Goal: Find specific page/section: Find specific page/section

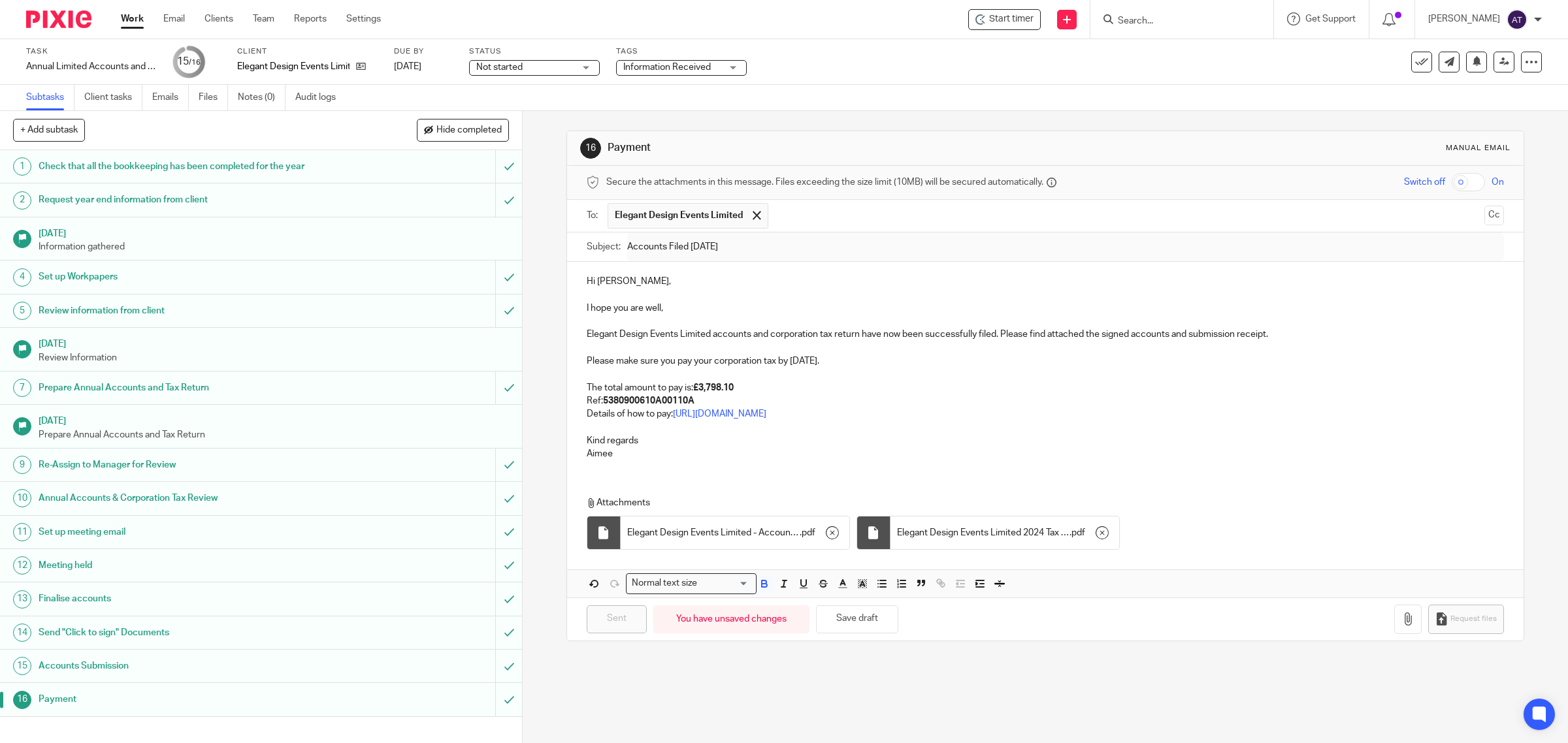
click at [1150, 18] on input "Search" at bounding box center [1175, 21] width 118 height 12
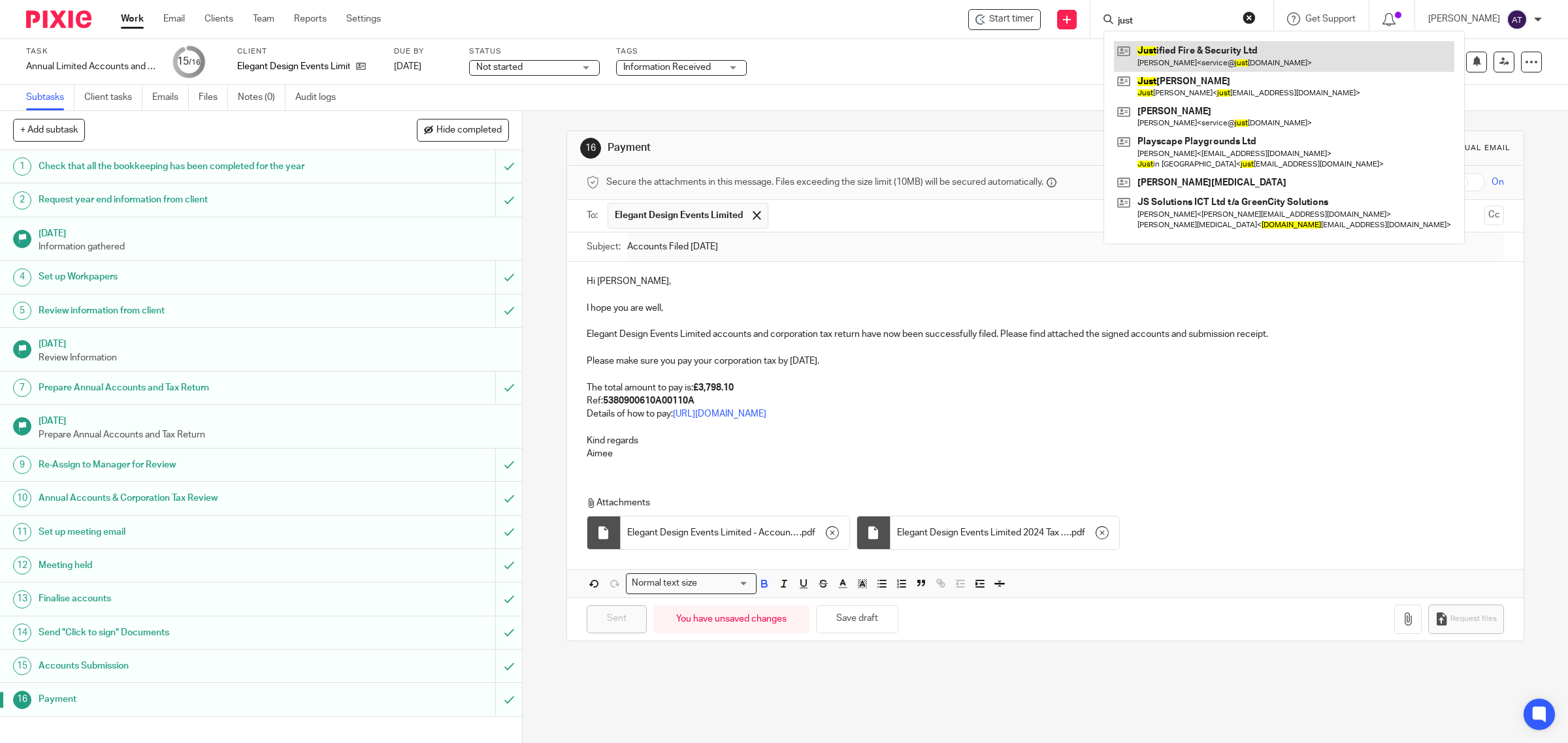
type input "just"
click at [1155, 70] on link at bounding box center [1284, 56] width 340 height 30
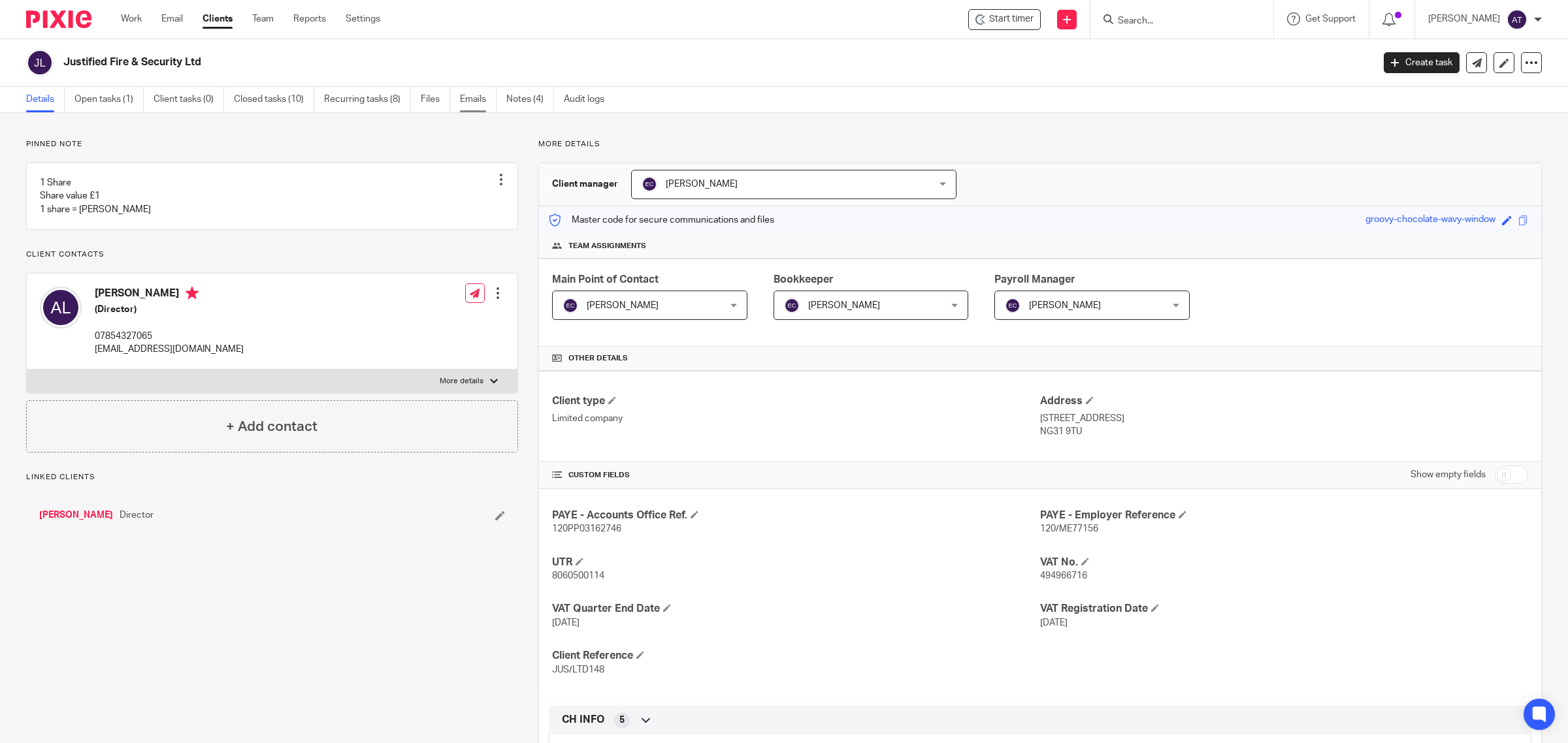
click at [472, 100] on link "Emails" at bounding box center [478, 100] width 37 height 26
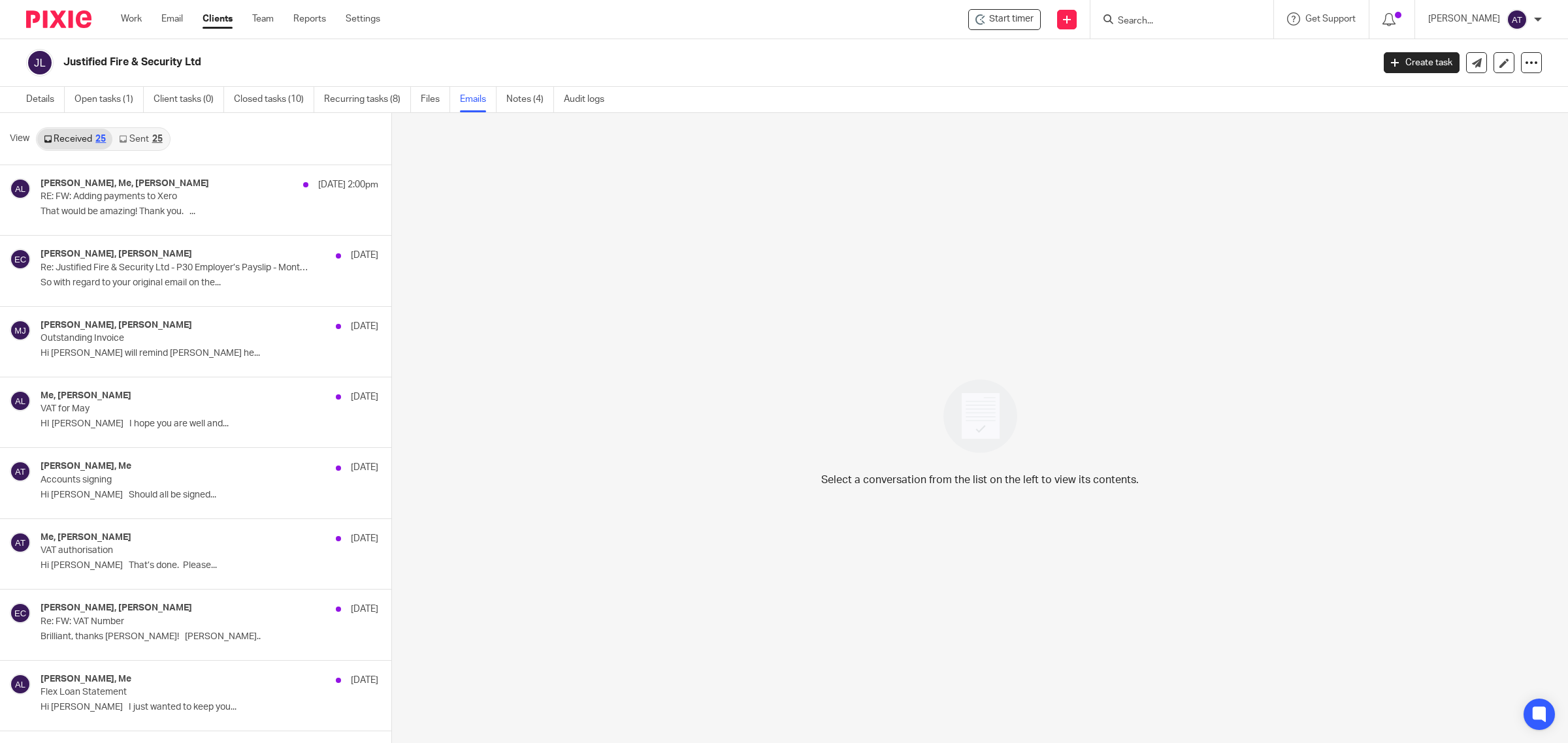
click at [130, 141] on link "Sent 25" at bounding box center [140, 139] width 56 height 21
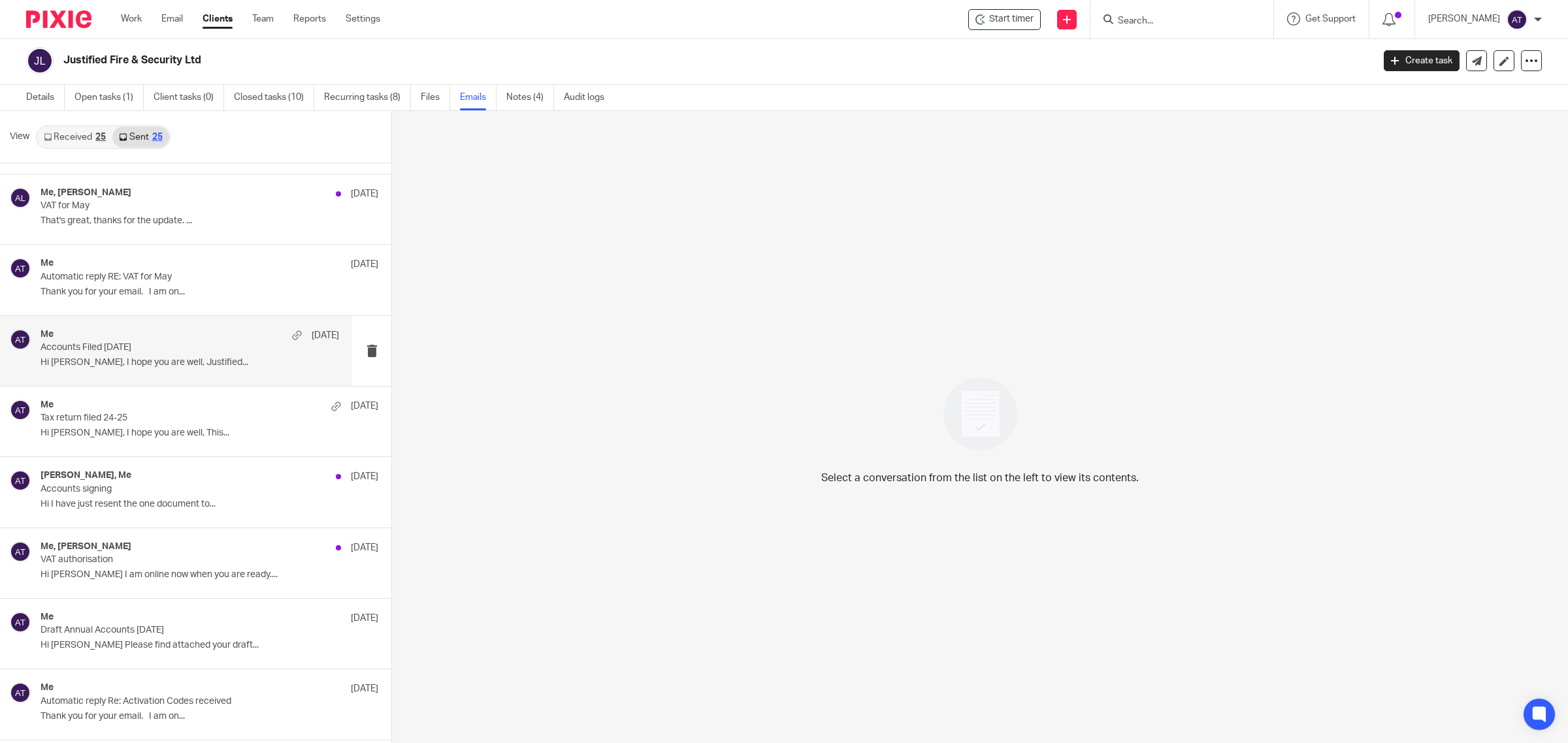
scroll to position [408, 0]
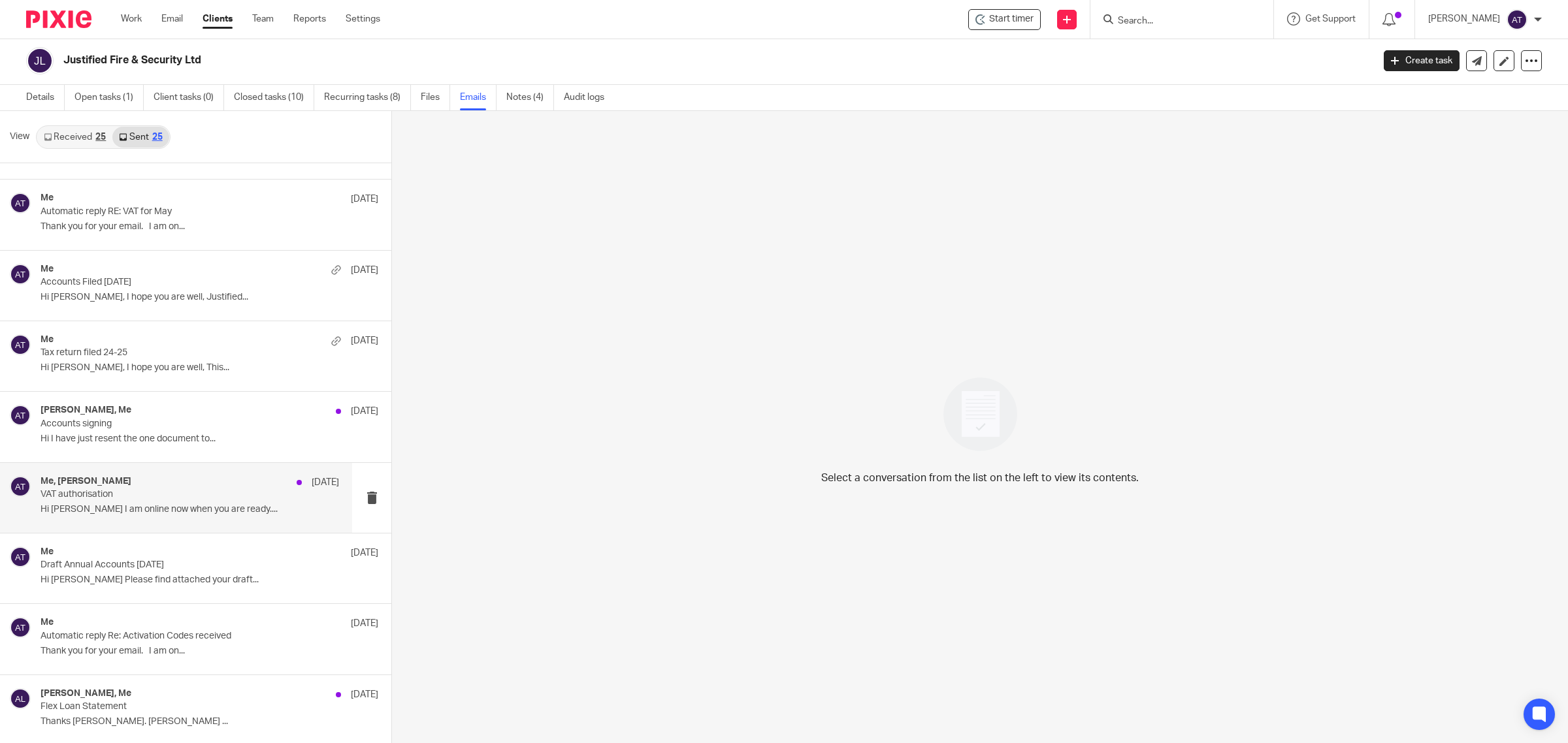
click at [201, 504] on div "Me, [PERSON_NAME] [DATE] VAT authorisation Hi [PERSON_NAME] am online now when …" at bounding box center [190, 497] width 299 height 44
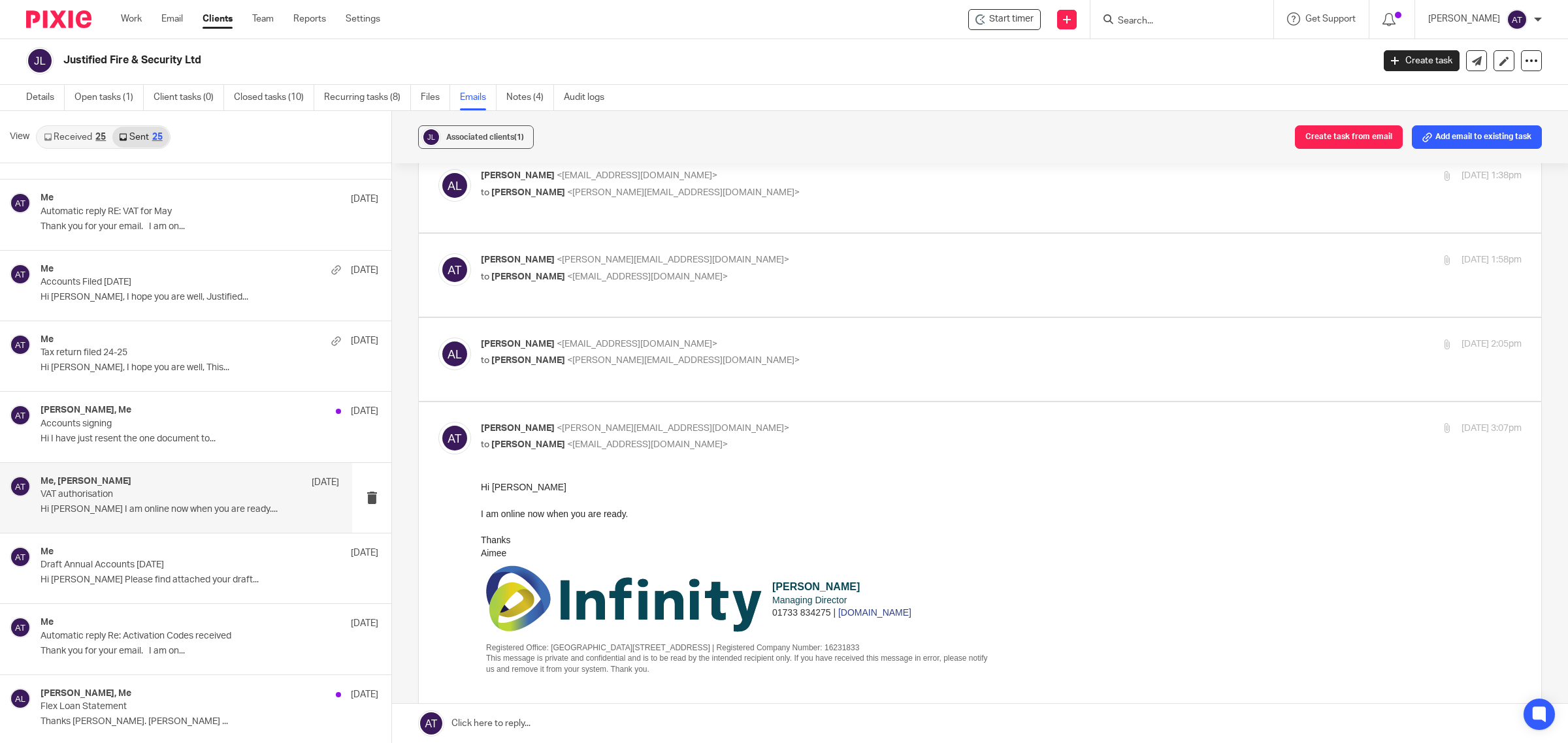
scroll to position [161, 0]
click at [612, 356] on p "to [PERSON_NAME] <[PERSON_NAME][EMAIL_ADDRESS][DOMAIN_NAME]>" at bounding box center [828, 362] width 694 height 14
checkbox input "true"
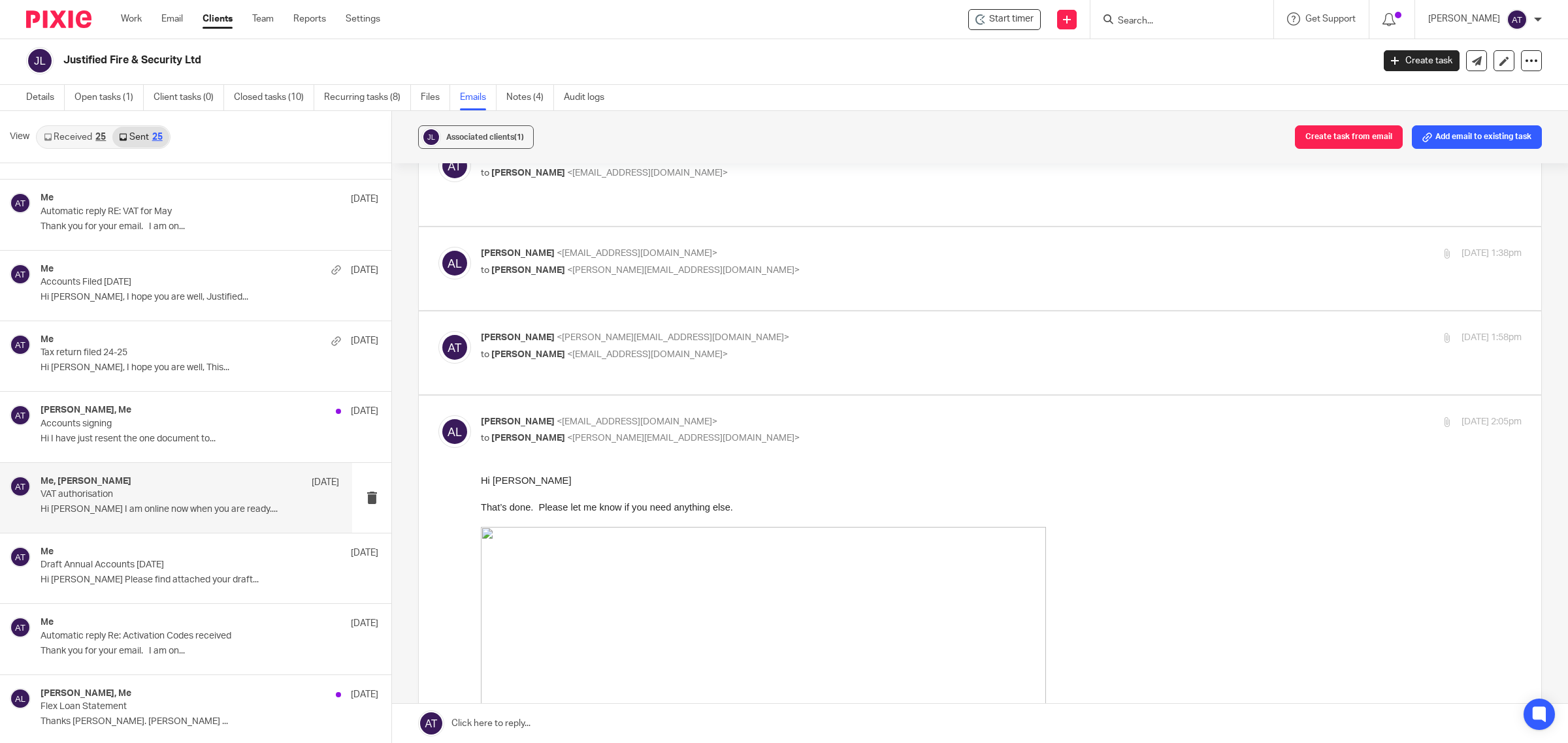
scroll to position [0, 0]
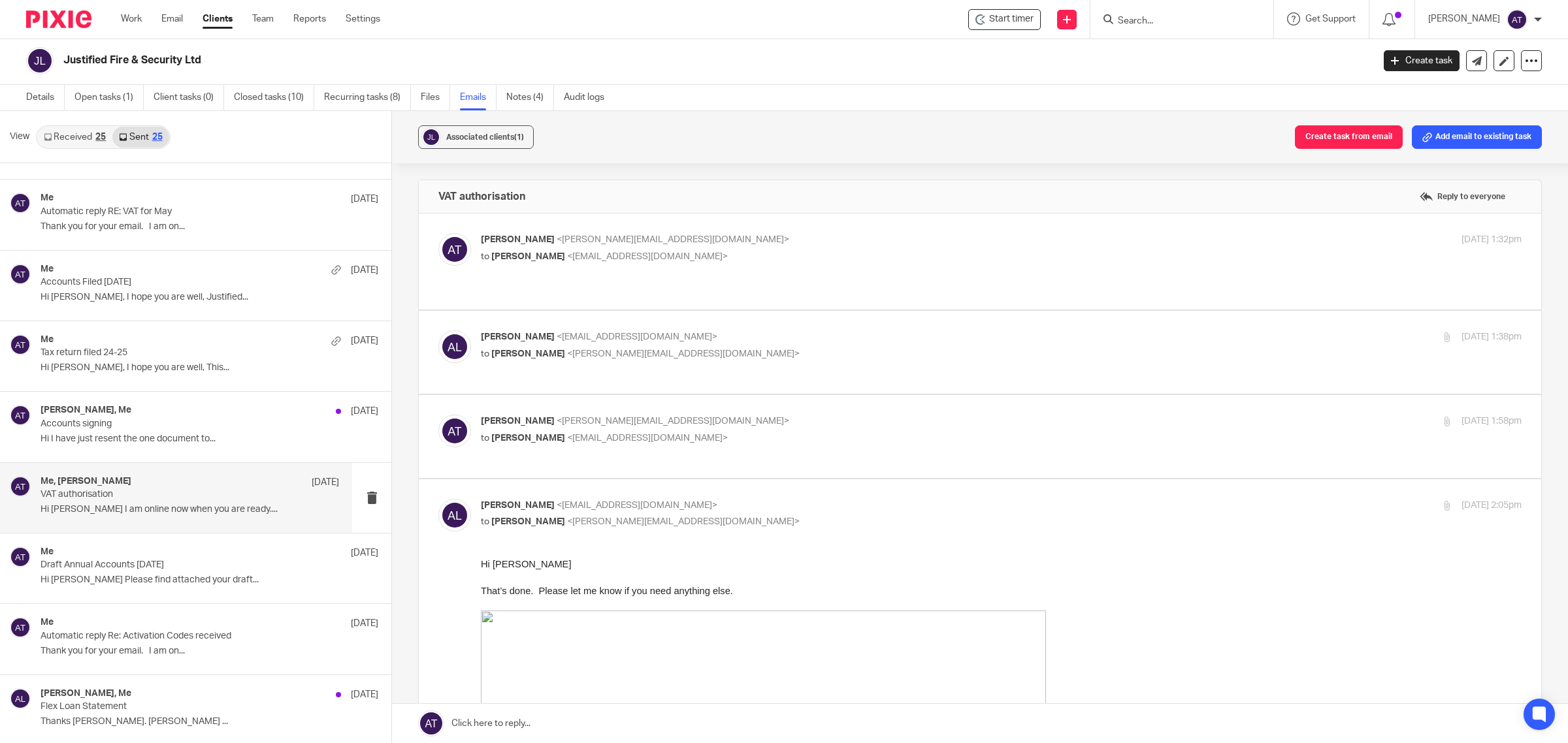
click at [629, 417] on span "<aimee@infinity-accounting.co.uk>" at bounding box center [673, 421] width 233 height 9
checkbox input "true"
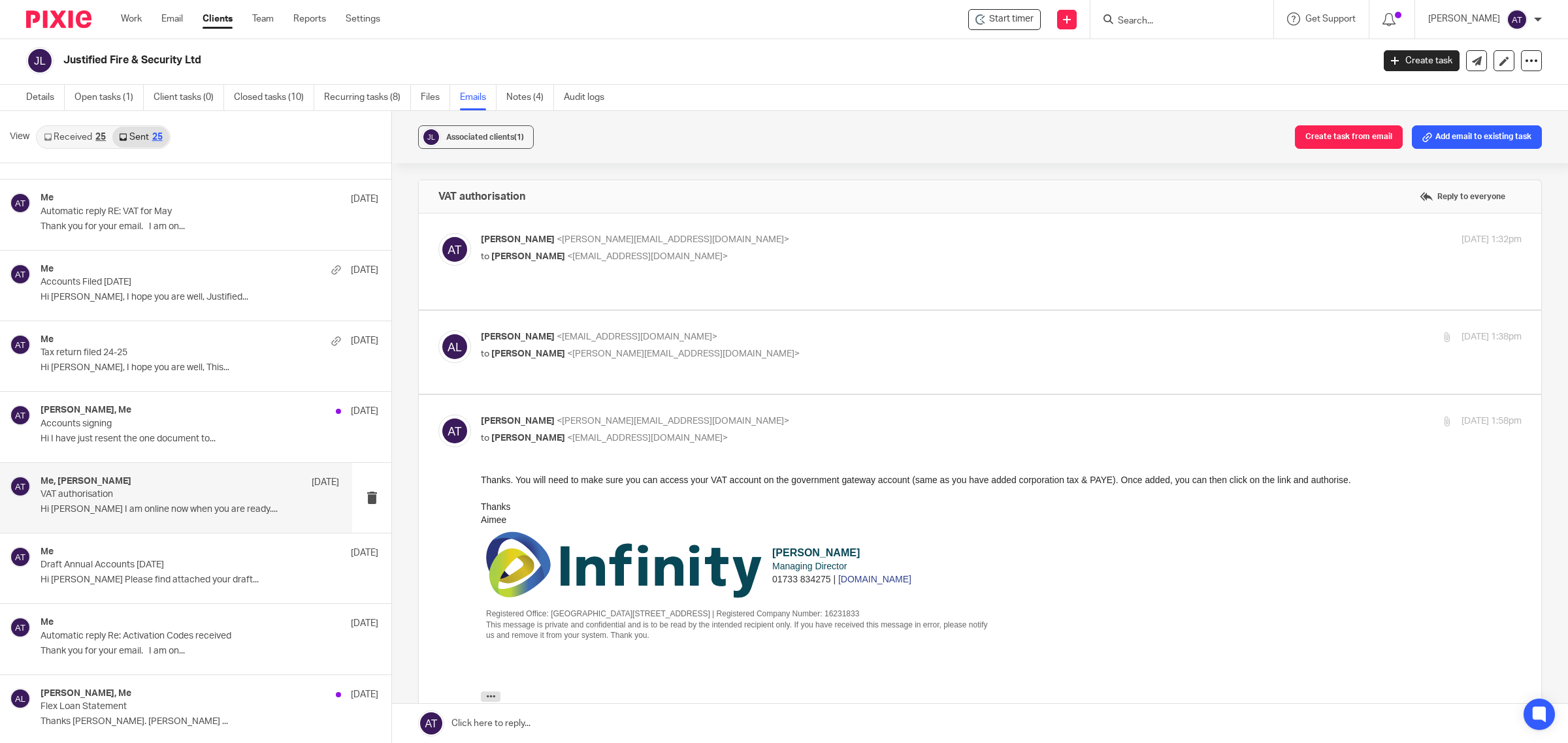
click at [614, 350] on span "<aimee@infinity-accounting.co.uk>" at bounding box center [683, 354] width 233 height 9
checkbox input "true"
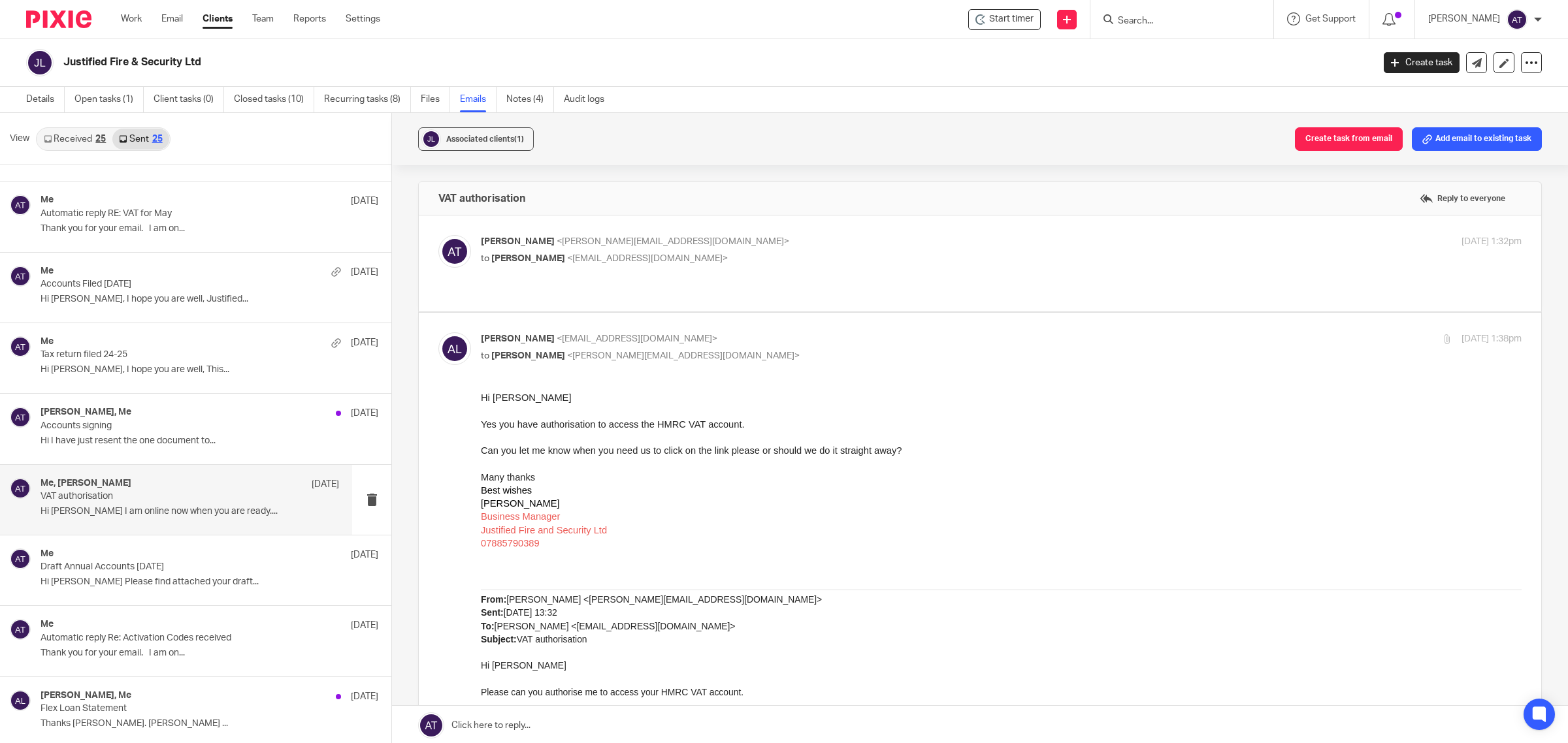
click at [637, 265] on div "Aimee Tamburrini <aimee@infinity-accounting.co.uk> to Adam Lawes <service@justi…" at bounding box center [1001, 252] width 1040 height 33
checkbox input "true"
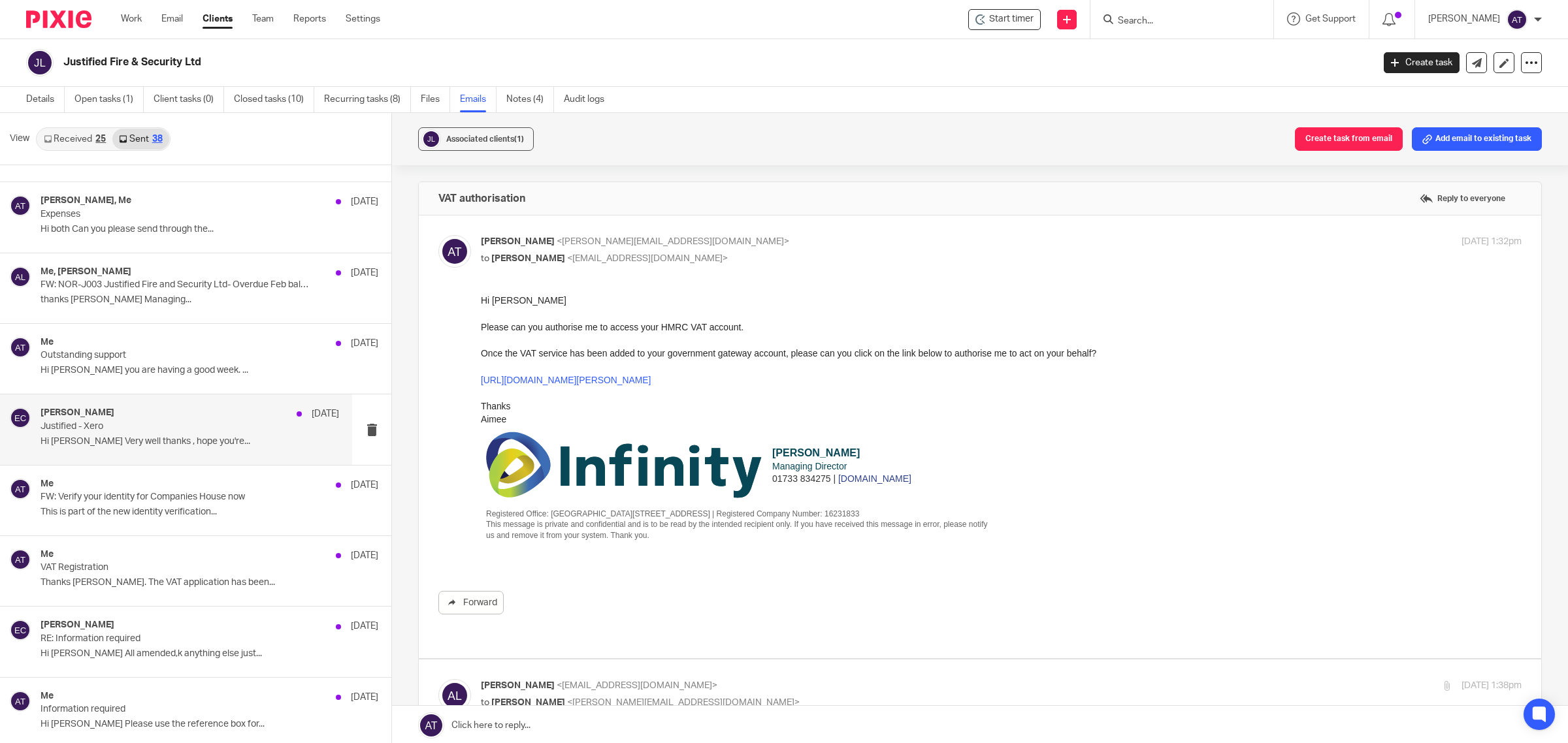
scroll to position [1306, 0]
